Goal: Information Seeking & Learning: Learn about a topic

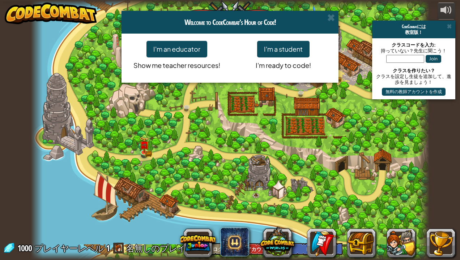
select select "ja"
click at [331, 20] on span at bounding box center [331, 18] width 8 height 8
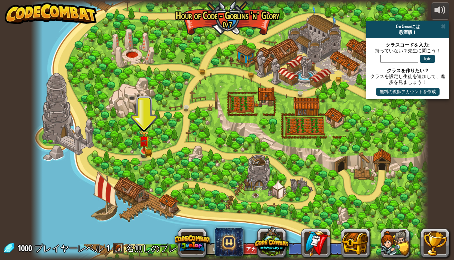
click at [145, 150] on img at bounding box center [144, 141] width 10 height 22
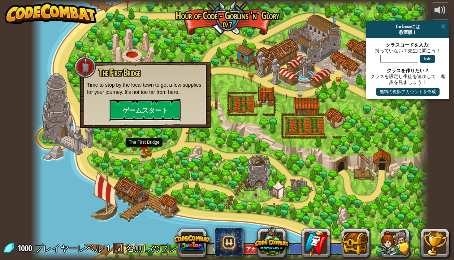
click at [168, 108] on button "ゲームスタート" at bounding box center [145, 110] width 72 height 22
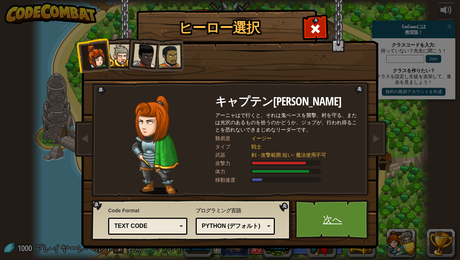
click at [334, 220] on link "次へ" at bounding box center [333, 220] width 76 height 40
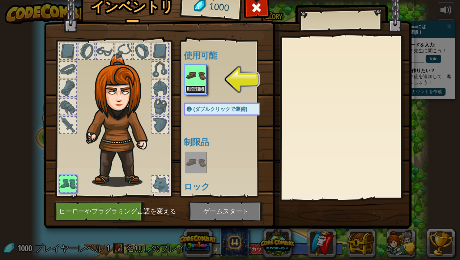
click at [193, 87] on button "装備する" at bounding box center [195, 90] width 20 height 8
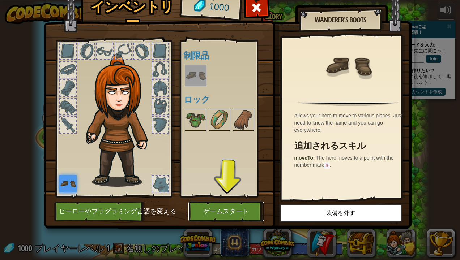
click at [227, 211] on button "ゲームスタート" at bounding box center [226, 212] width 76 height 20
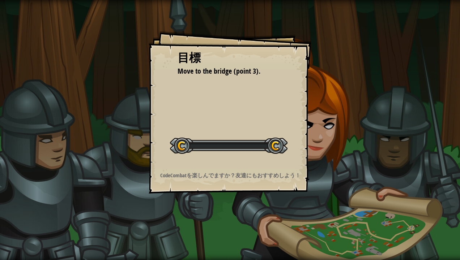
click at [236, 204] on div "目標 Move to the bridge (point 3). レベルスタート Error loading from server. Try refresh…" at bounding box center [230, 130] width 460 height 260
click at [298, 170] on div "目標 Move to the bridge (point 3). レベルスタート Error loading from server. Try refresh…" at bounding box center [230, 112] width 163 height 163
click at [295, 162] on div "目標 Move to the bridge (point 3). レベルスタート Error loading from server. Try refresh…" at bounding box center [230, 112] width 163 height 163
click at [297, 163] on div "目標 Move to the bridge (point 3). レベルスタート Error loading from server. Try refresh…" at bounding box center [230, 112] width 163 height 163
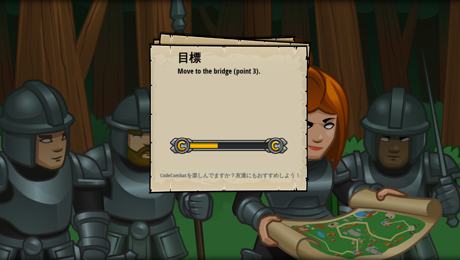
click at [294, 163] on div "目標 Move to the bridge (point 3). レベルスタート Error loading from server. Try refresh…" at bounding box center [230, 112] width 163 height 163
click at [295, 163] on div "目標 Move to the bridge (point 3). レベルスタート Error loading from server. Try refresh…" at bounding box center [230, 112] width 163 height 163
click at [298, 163] on div "目標 Move to the bridge (point 3). レベルスタート Error loading from server. Try refresh…" at bounding box center [230, 112] width 163 height 163
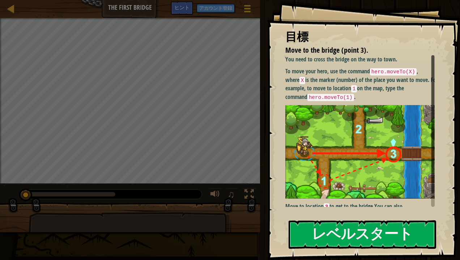
click at [319, 110] on img at bounding box center [362, 152] width 155 height 94
click at [336, 231] on button "レベルスタート" at bounding box center [361, 234] width 147 height 29
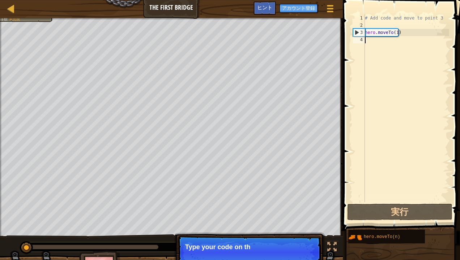
type textarea "hero.moveTo(1)"
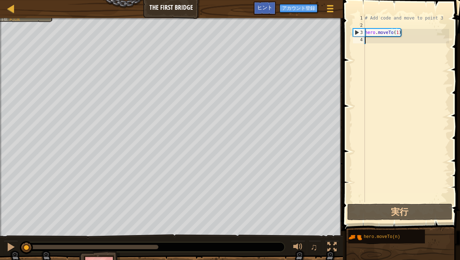
click at [428, 37] on div "# Add code and move to point 3 hero . moveTo ( 1 )" at bounding box center [406, 115] width 86 height 202
click at [416, 32] on div "# Add code and move to point 3 hero . moveTo ( 1 )" at bounding box center [406, 115] width 86 height 202
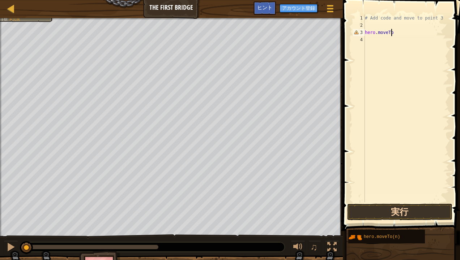
type textarea "が"
type textarea "h"
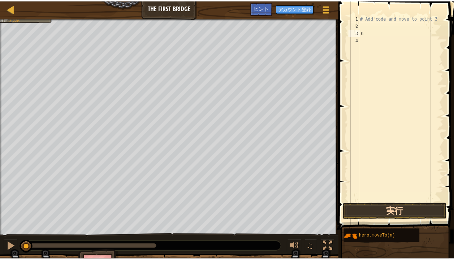
scroll to position [0, 0]
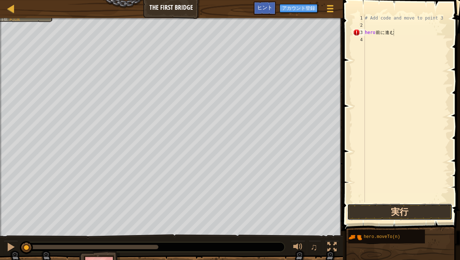
click at [418, 204] on button "実行" at bounding box center [399, 212] width 105 height 17
type textarea "hero前に進む"
click at [418, 204] on button "実行中" at bounding box center [399, 212] width 105 height 17
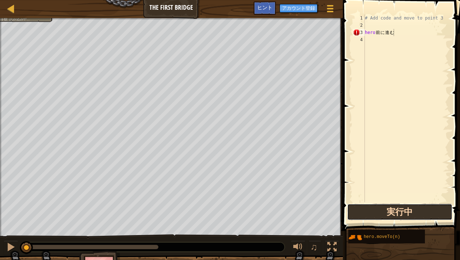
click at [418, 204] on button "実行中" at bounding box center [399, 212] width 105 height 17
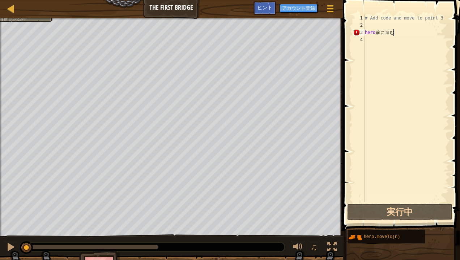
drag, startPoint x: 418, startPoint y: 204, endPoint x: 401, endPoint y: 28, distance: 177.2
click at [401, 28] on div "hero前に進む 1 2 3 4 # Add code and move to point 3 hero 前 に 進 む הההההההההההההההההה…" at bounding box center [399, 130] width 119 height 252
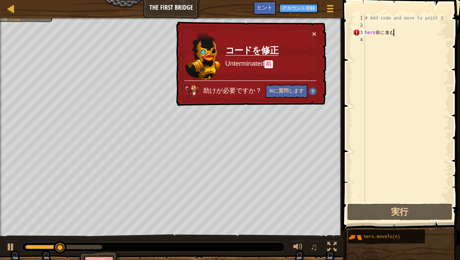
select select "ja"
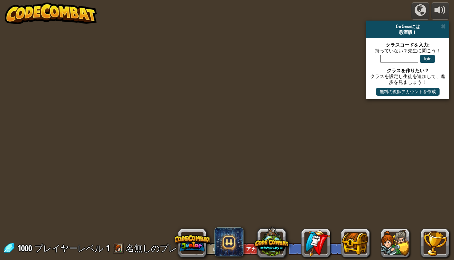
select select "ja"
